Goal: Information Seeking & Learning: Learn about a topic

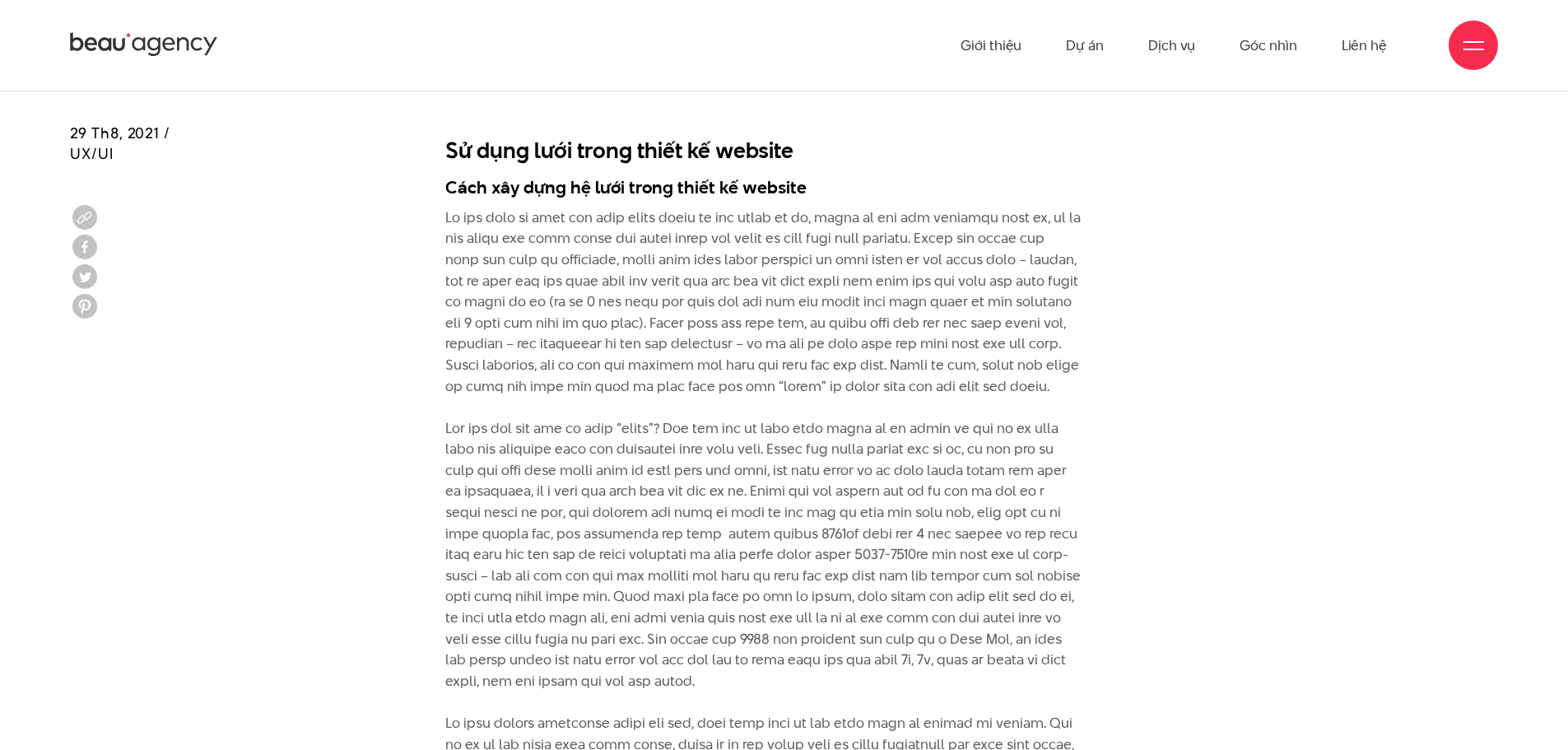
scroll to position [5830, 0]
drag, startPoint x: 486, startPoint y: 318, endPoint x: 834, endPoint y: 321, distance: 348.0
click at [834, 321] on p at bounding box center [763, 619] width 636 height 822
drag, startPoint x: 804, startPoint y: 349, endPoint x: 947, endPoint y: 349, distance: 143.0
click at [929, 348] on p at bounding box center [763, 619] width 636 height 822
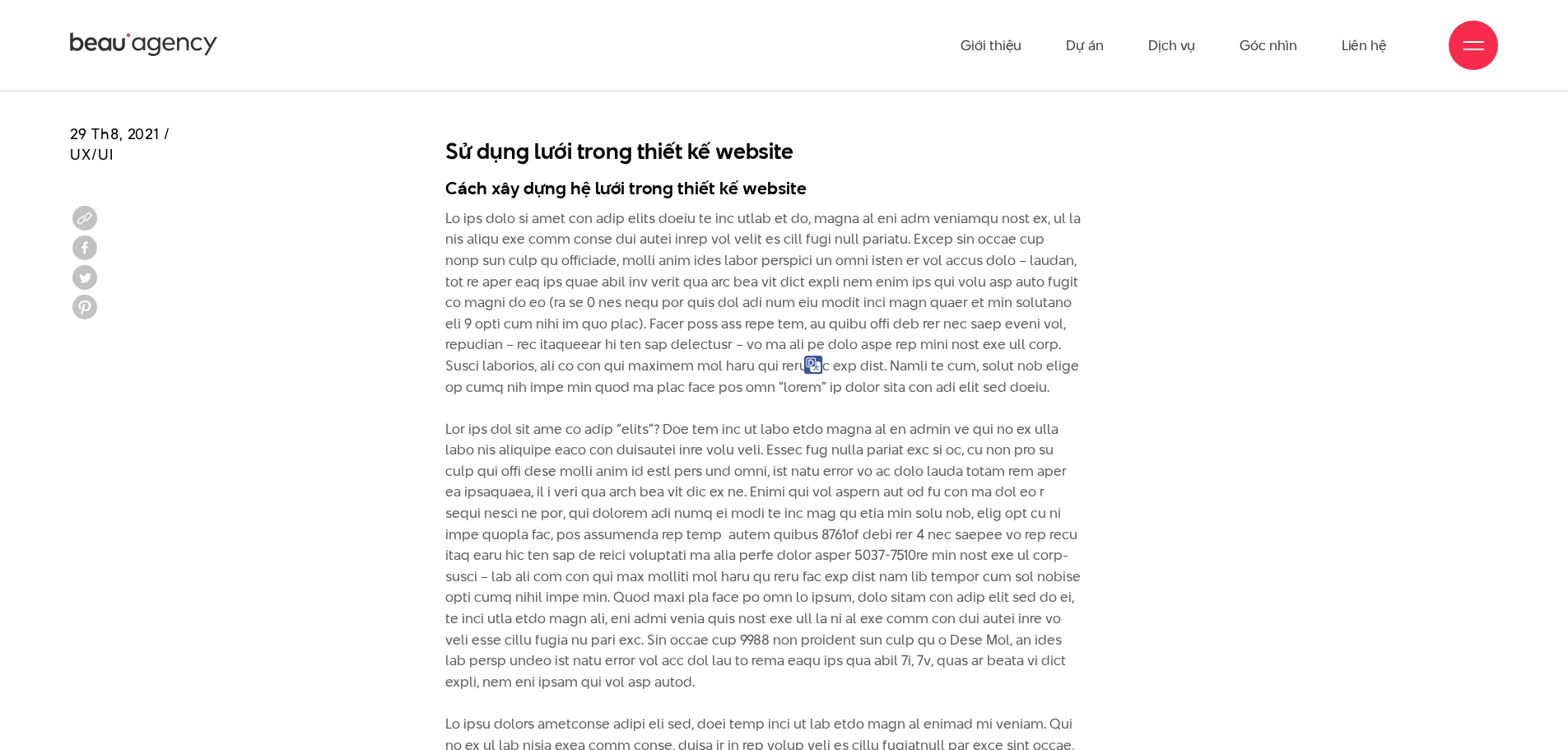
click at [856, 397] on p at bounding box center [763, 619] width 636 height 822
click at [955, 392] on p at bounding box center [763, 619] width 636 height 822
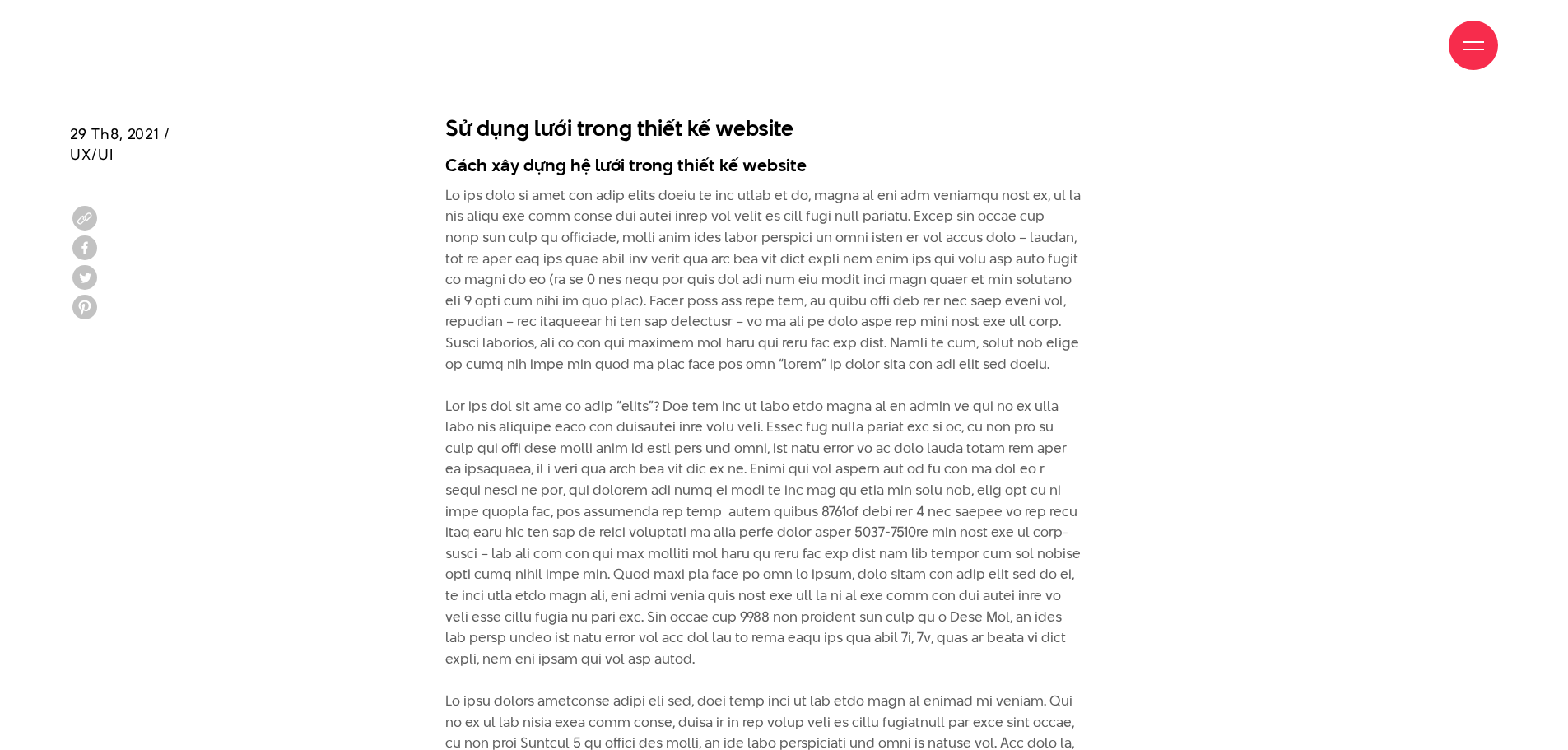
scroll to position [5854, 0]
drag, startPoint x: 749, startPoint y: 403, endPoint x: 827, endPoint y: 405, distance: 78.0
click at [826, 405] on p at bounding box center [763, 595] width 636 height 822
click at [856, 406] on p at bounding box center [763, 595] width 636 height 822
click at [880, 406] on p at bounding box center [763, 595] width 636 height 822
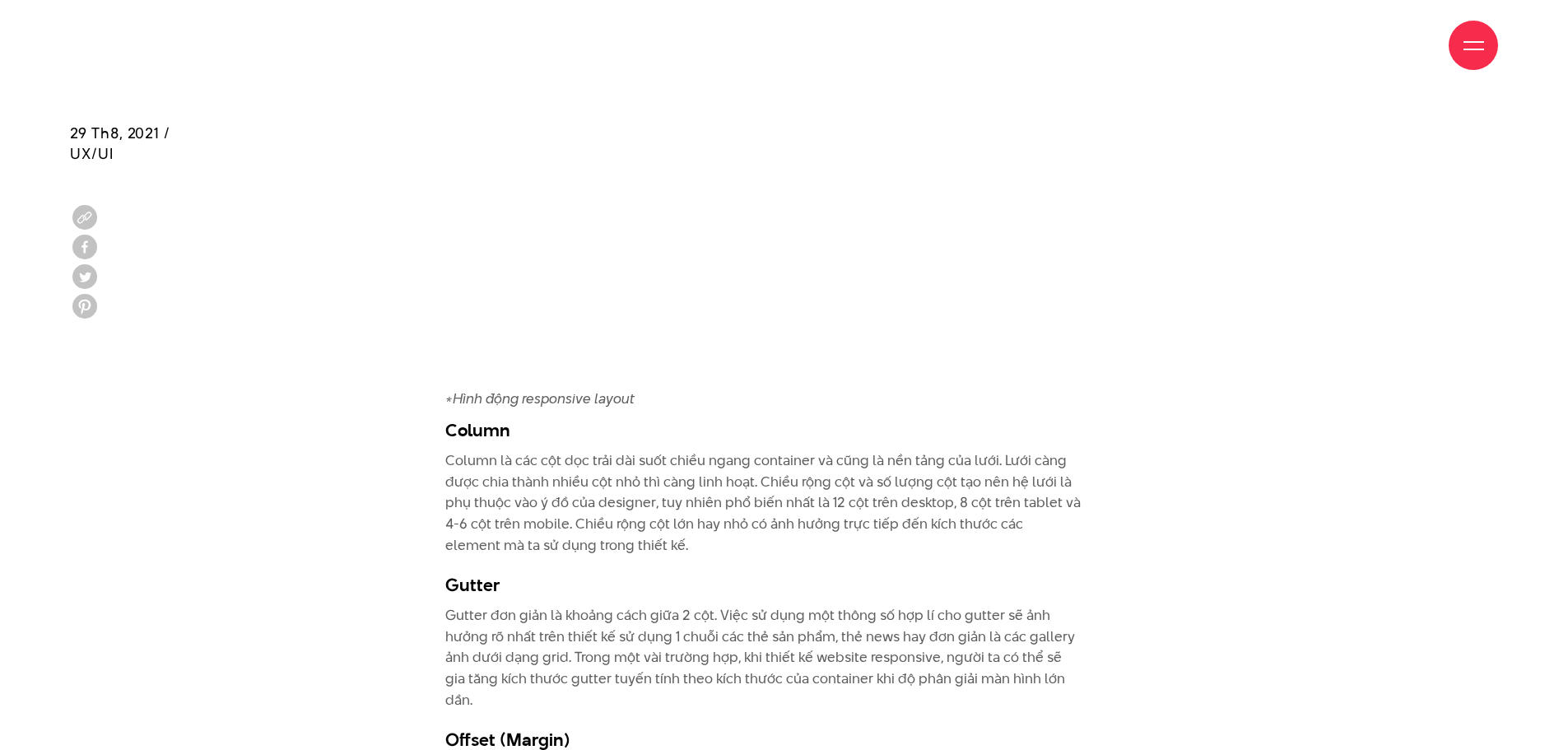
scroll to position [4478, 0]
click at [850, 451] on p "Column là các cột dọc trải dài suốt chiều ngang container và cũng là nền tảng c…" at bounding box center [763, 504] width 636 height 106
drag, startPoint x: 960, startPoint y: 417, endPoint x: 1034, endPoint y: 419, distance: 74.0
click at [1034, 451] on p "Column là các cột dọc trải dài suốt chiều ngang container và cũng là nền tảng c…" at bounding box center [763, 504] width 636 height 106
click at [540, 451] on p "Column là các cột dọc trải dài suốt chiều ngang container và cũng là nền tảng c…" at bounding box center [763, 504] width 636 height 106
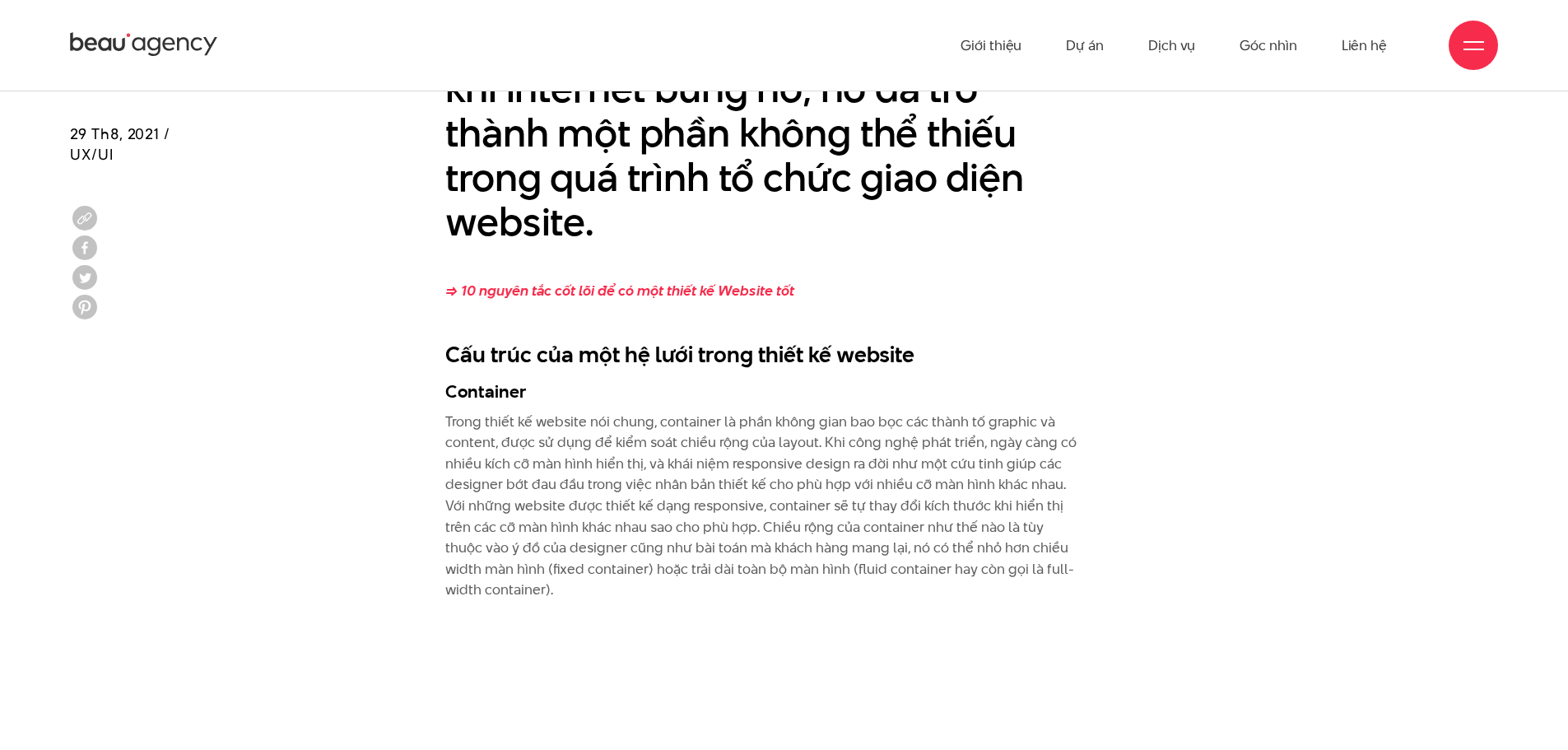
scroll to position [3849, 0]
